Goal: Complete application form: Complete application form

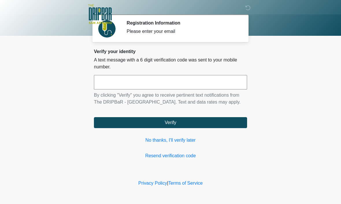
scroll to position [0, 0]
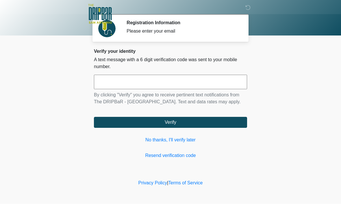
click at [182, 128] on button "Verify" at bounding box center [170, 122] width 153 height 11
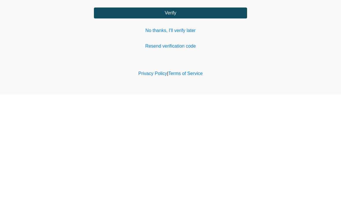
type input "******"
click at [182, 117] on button "Verify" at bounding box center [170, 122] width 153 height 11
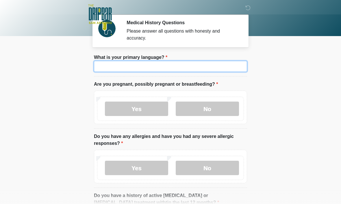
click at [191, 69] on input "What is your primary language?" at bounding box center [170, 66] width 153 height 11
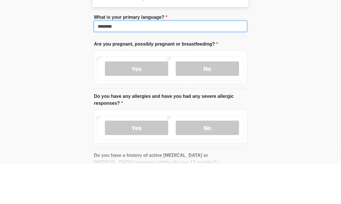
type input "*******"
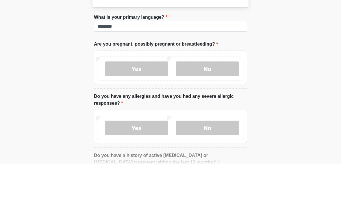
click at [215, 102] on label "No" at bounding box center [207, 109] width 63 height 14
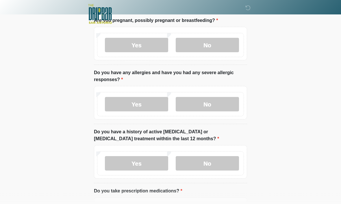
scroll to position [64, 0]
click at [213, 106] on label "No" at bounding box center [207, 104] width 63 height 14
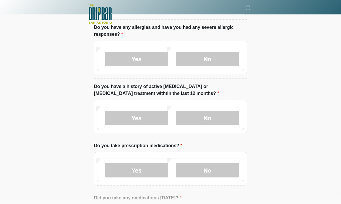
scroll to position [109, 0]
click at [216, 120] on label "No" at bounding box center [207, 118] width 63 height 14
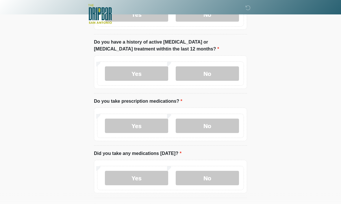
scroll to position [154, 0]
click at [148, 130] on label "Yes" at bounding box center [136, 125] width 63 height 14
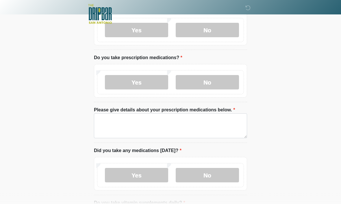
scroll to position [198, 0]
click at [208, 181] on label "No" at bounding box center [207, 175] width 63 height 14
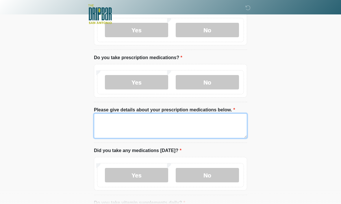
click at [114, 123] on textarea "Please give details about your prescription medications below." at bounding box center [170, 126] width 153 height 25
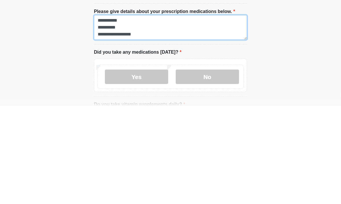
click at [141, 114] on textarea "**********" at bounding box center [170, 126] width 153 height 25
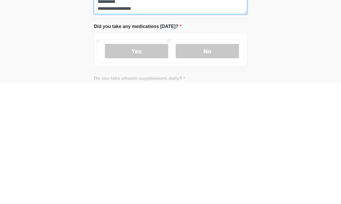
scroll to position [201, 0]
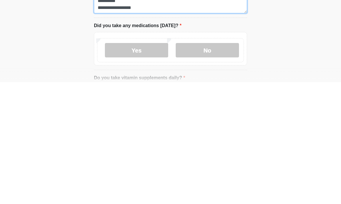
type textarea "**********"
click at [211, 165] on label "No" at bounding box center [207, 172] width 63 height 14
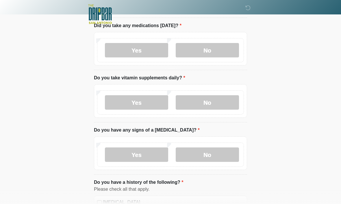
click at [142, 104] on label "Yes" at bounding box center [136, 102] width 63 height 14
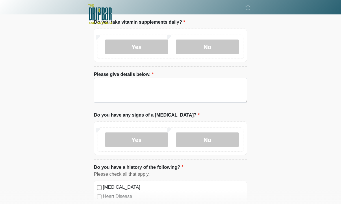
scroll to position [380, 0]
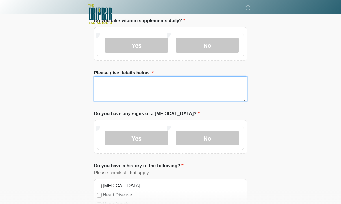
click at [117, 84] on textarea "Please give details below." at bounding box center [170, 89] width 153 height 25
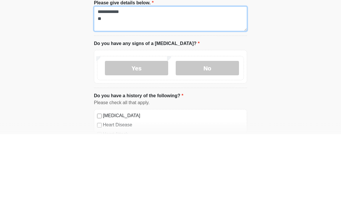
type textarea "**********"
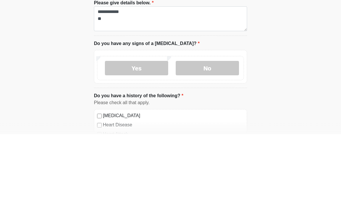
click at [208, 131] on label "No" at bounding box center [207, 138] width 63 height 14
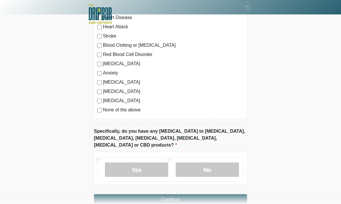
scroll to position [562, 0]
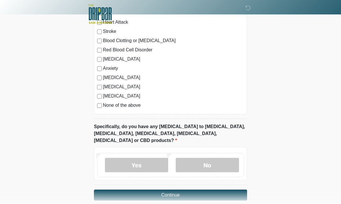
click at [216, 158] on label "No" at bounding box center [207, 165] width 63 height 14
click at [176, 190] on button "Continue" at bounding box center [170, 195] width 153 height 11
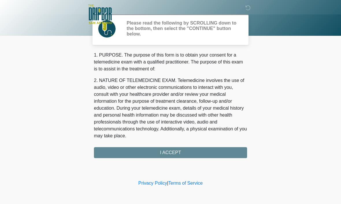
scroll to position [0, 0]
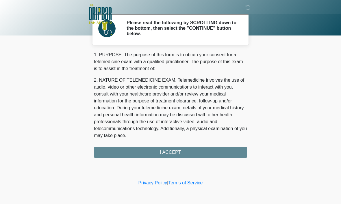
click at [172, 153] on div "1. PURPOSE. The purpose of this form is to obtain your consent for a telemedici…" at bounding box center [170, 105] width 153 height 107
click at [177, 156] on div "1. PURPOSE. The purpose of this form is to obtain your consent for a telemedici…" at bounding box center [170, 105] width 153 height 107
click at [173, 156] on div "1. PURPOSE. The purpose of this form is to obtain your consent for a telemedici…" at bounding box center [170, 105] width 153 height 107
click at [179, 154] on div "1. PURPOSE. The purpose of this form is to obtain your consent for a telemedici…" at bounding box center [170, 105] width 153 height 107
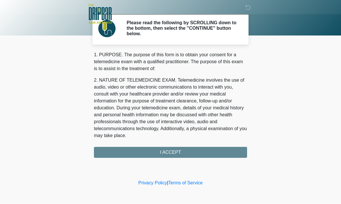
click at [172, 153] on div "1. PURPOSE. The purpose of this form is to obtain your consent for a telemedici…" at bounding box center [170, 105] width 153 height 107
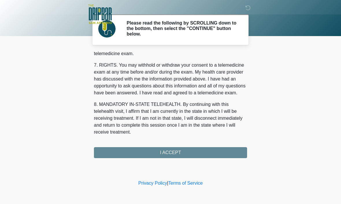
scroll to position [260, 0]
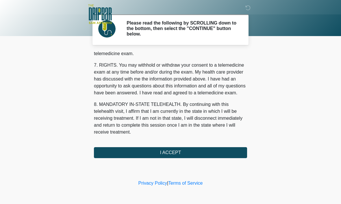
click at [176, 153] on button "I ACCEPT" at bounding box center [170, 152] width 153 height 11
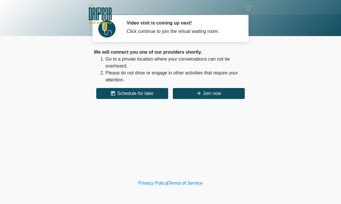
click at [238, 96] on button "Join now" at bounding box center [209, 93] width 72 height 11
